Goal: Obtain resource: Download file/media

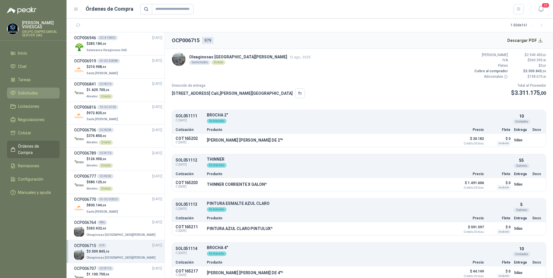
click at [27, 93] on span "Solicitudes" at bounding box center [28, 93] width 20 height 6
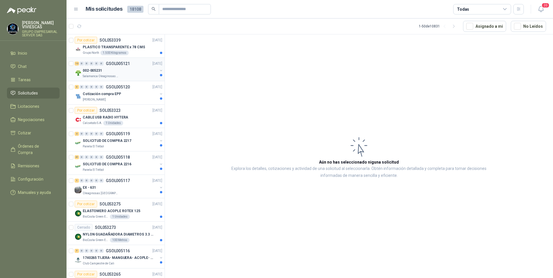
click at [98, 76] on p "Salamanca Oleaginosas SAS" at bounding box center [101, 76] width 36 height 5
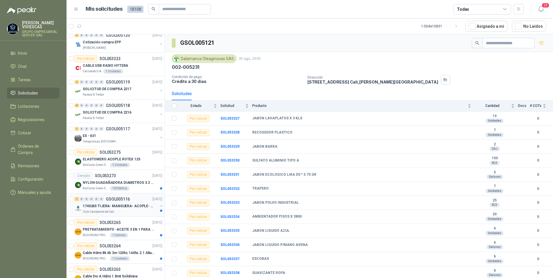
scroll to position [58, 0]
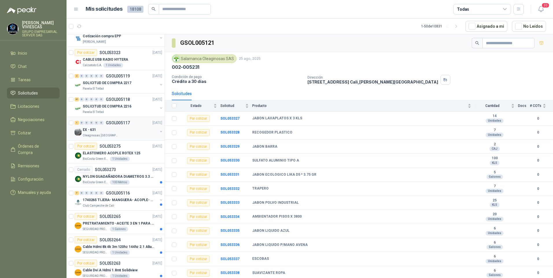
click at [100, 135] on p "Oleaginosas [GEOGRAPHIC_DATA][PERSON_NAME]" at bounding box center [101, 135] width 36 height 5
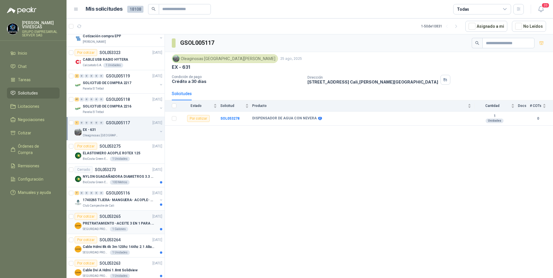
scroll to position [116, 0]
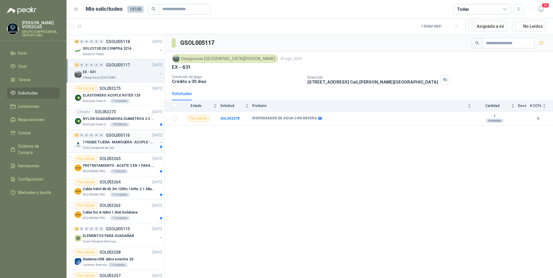
click at [108, 144] on p "1740265 TIJERA- MANGUERA- ACOPLE- SURTIDORES" at bounding box center [119, 143] width 72 height 6
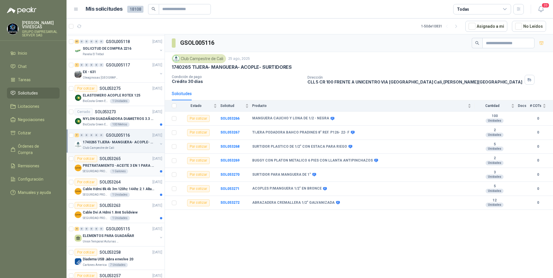
click at [96, 163] on p "PRETRATAMIENTO -ACEITE 3 EN 1 PARA ARMAMENTO" at bounding box center [119, 166] width 72 height 6
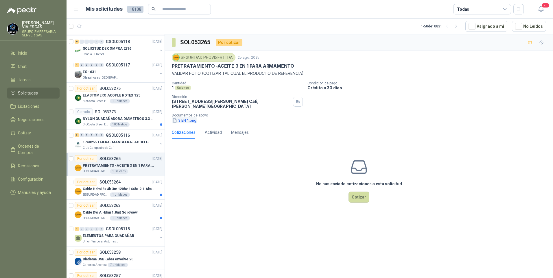
click at [190, 121] on button "3 EN 1.png" at bounding box center [184, 121] width 25 height 6
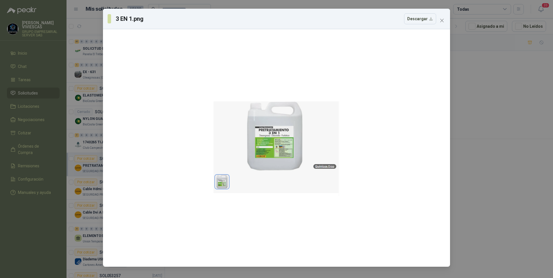
click at [477, 151] on div "3 EN 1.png Descargar" at bounding box center [276, 139] width 553 height 278
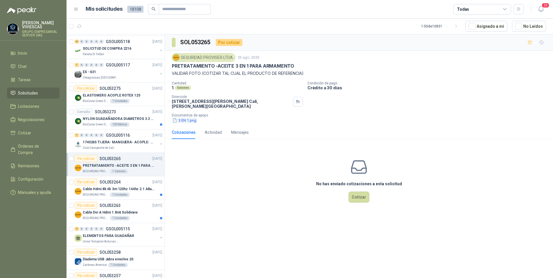
click at [188, 120] on button "3 EN 1.png" at bounding box center [184, 121] width 25 height 6
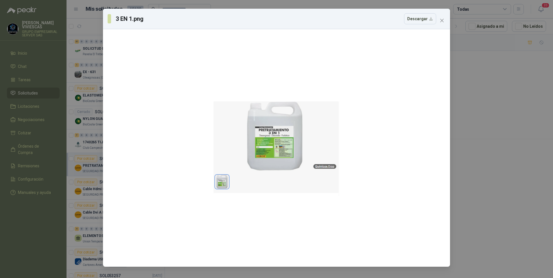
click at [516, 155] on div "3 EN 1.png Descargar" at bounding box center [276, 139] width 553 height 278
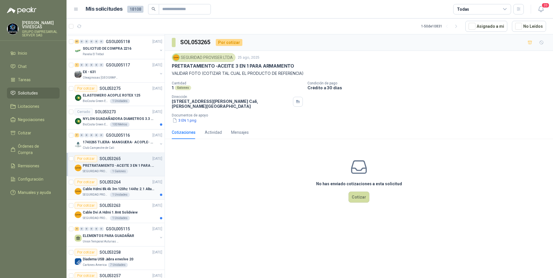
click at [100, 193] on div "Cable Hdmi 8k 4k 3m 120hz 144hz 2.1 Alta Velocidad" at bounding box center [123, 189] width 80 height 7
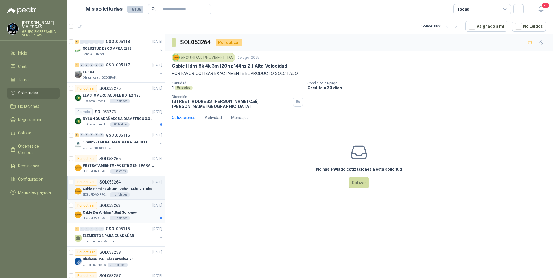
click at [98, 216] on div "Cable Dvi A Hdmi 1.8mt Solidview" at bounding box center [123, 212] width 80 height 7
click at [106, 238] on p "ELEMENTOS PARA GUADAÑAR" at bounding box center [109, 237] width 52 height 6
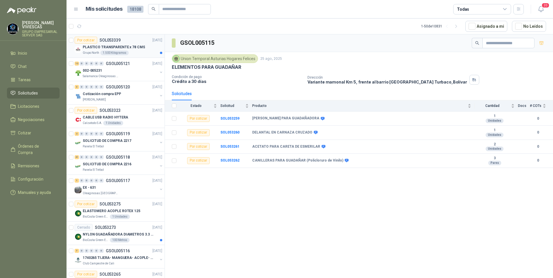
click at [114, 47] on p "PLASTICO TRANSPARENTE x 78 CMS" at bounding box center [114, 48] width 62 height 6
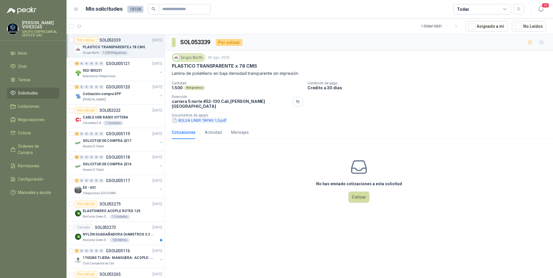
click at [204, 118] on button "BOLSA LINER TAPAS 1,5.pdf" at bounding box center [199, 121] width 55 height 6
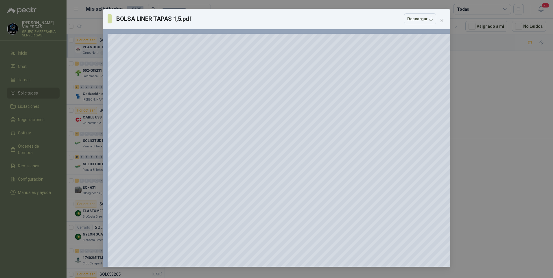
click at [501, 158] on div "BOLSA LINER TAPAS 1,5.pdf Descargar 150 %" at bounding box center [276, 139] width 553 height 278
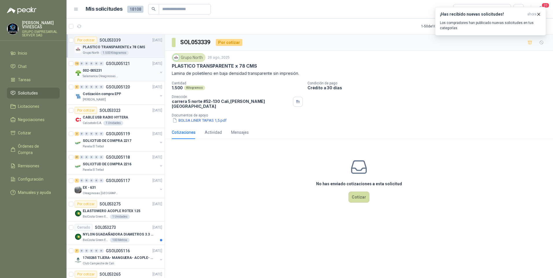
click at [91, 69] on p "002-005231" at bounding box center [92, 71] width 19 height 6
